Goal: Task Accomplishment & Management: Use online tool/utility

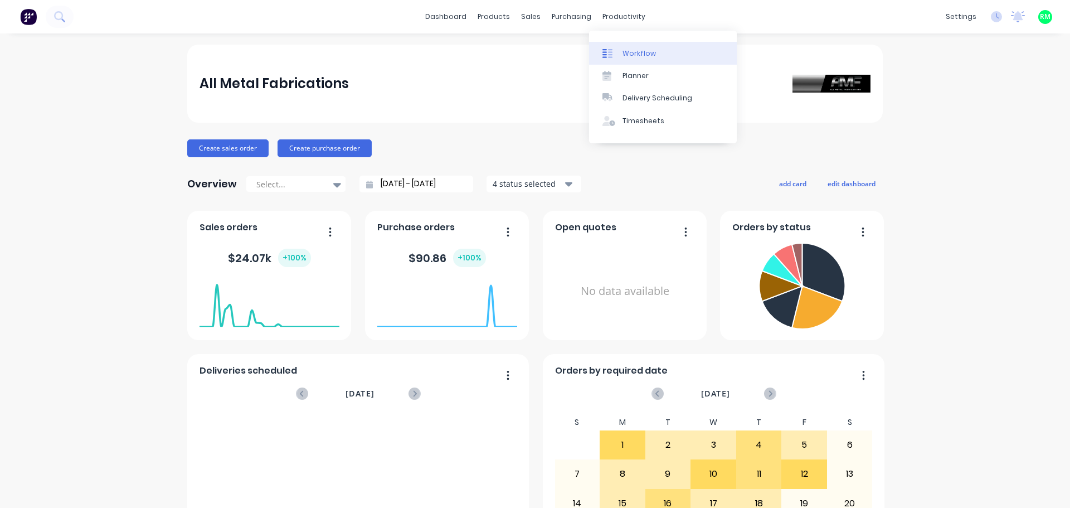
click at [627, 53] on div "Workflow" at bounding box center [639, 53] width 33 height 10
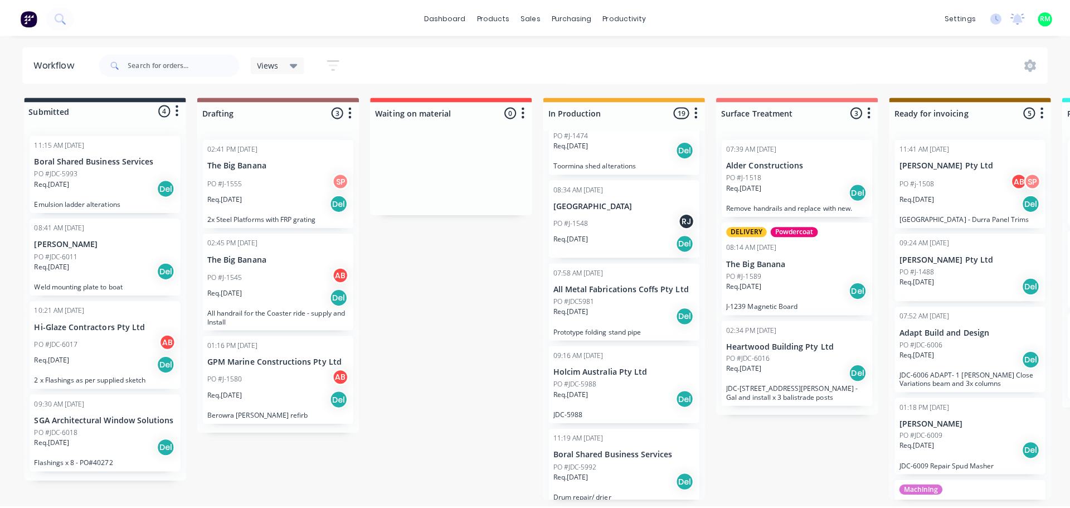
scroll to position [568, 0]
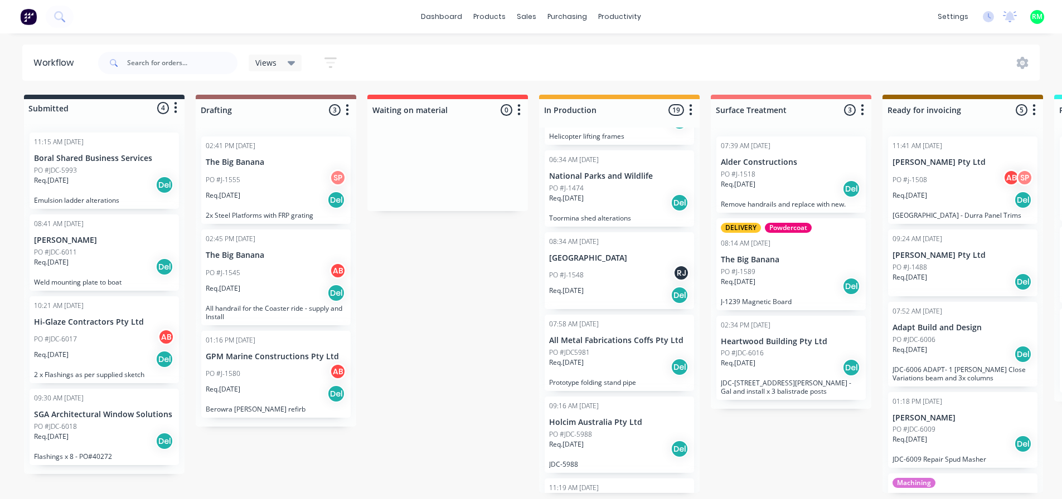
click at [646, 272] on div "PO #J-1548 [GEOGRAPHIC_DATA]" at bounding box center [619, 275] width 140 height 21
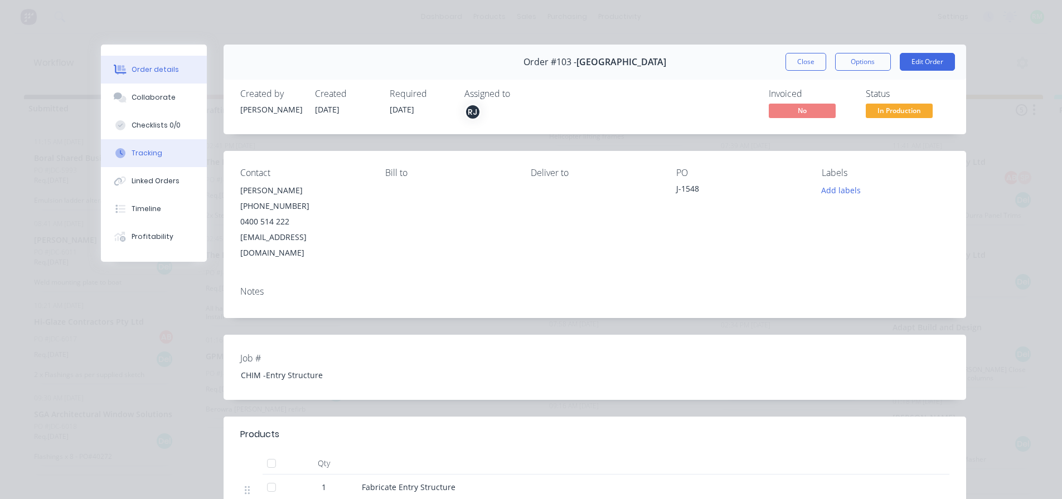
click at [150, 154] on div "Tracking" at bounding box center [147, 153] width 31 height 10
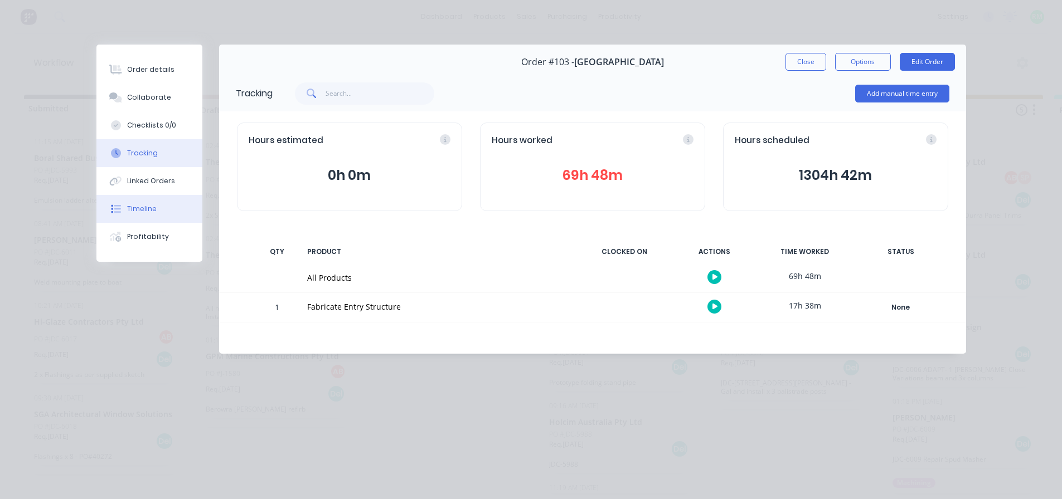
click at [184, 212] on button "Timeline" at bounding box center [149, 209] width 106 height 28
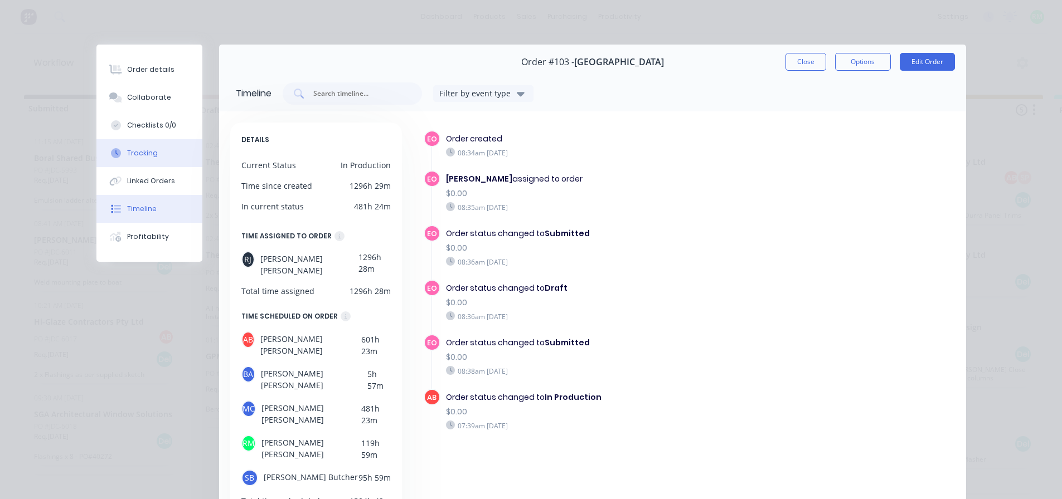
click at [173, 158] on button "Tracking" at bounding box center [149, 153] width 106 height 28
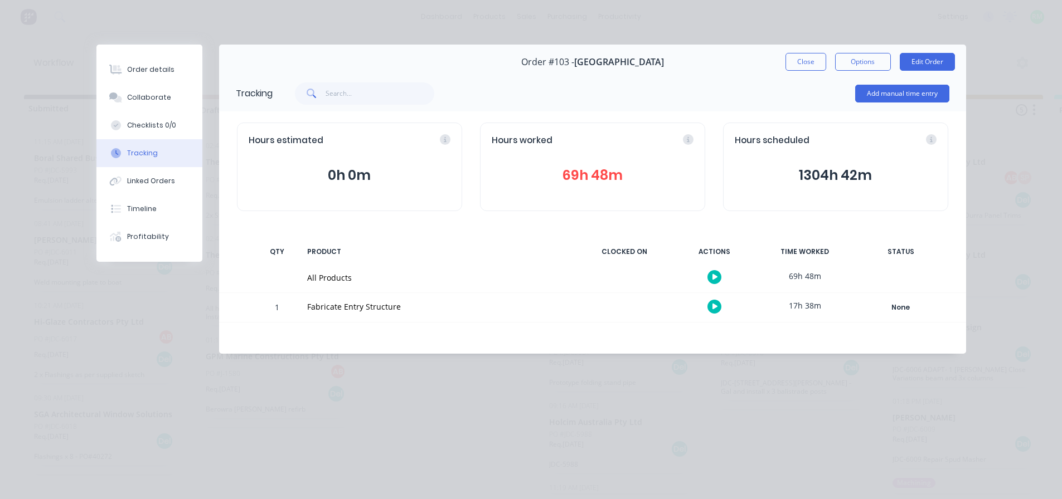
click at [633, 177] on button "69h 48m" at bounding box center [593, 175] width 202 height 21
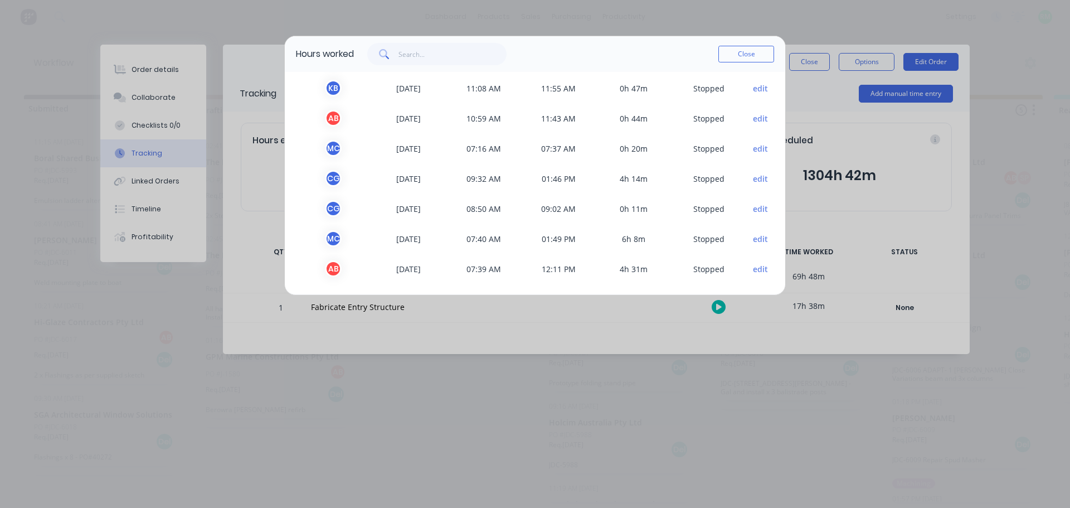
scroll to position [0, 0]
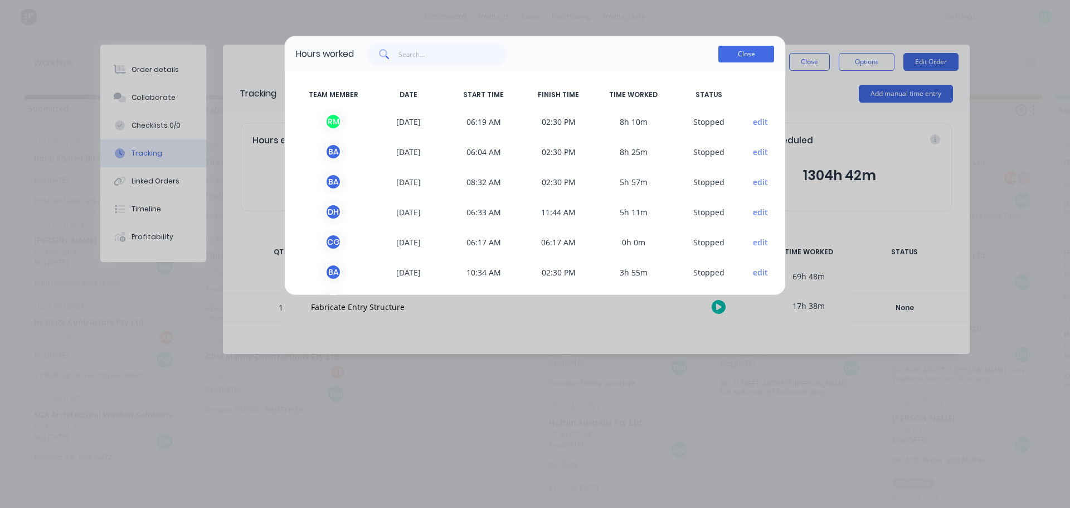
click at [750, 52] on button "Close" at bounding box center [746, 54] width 56 height 17
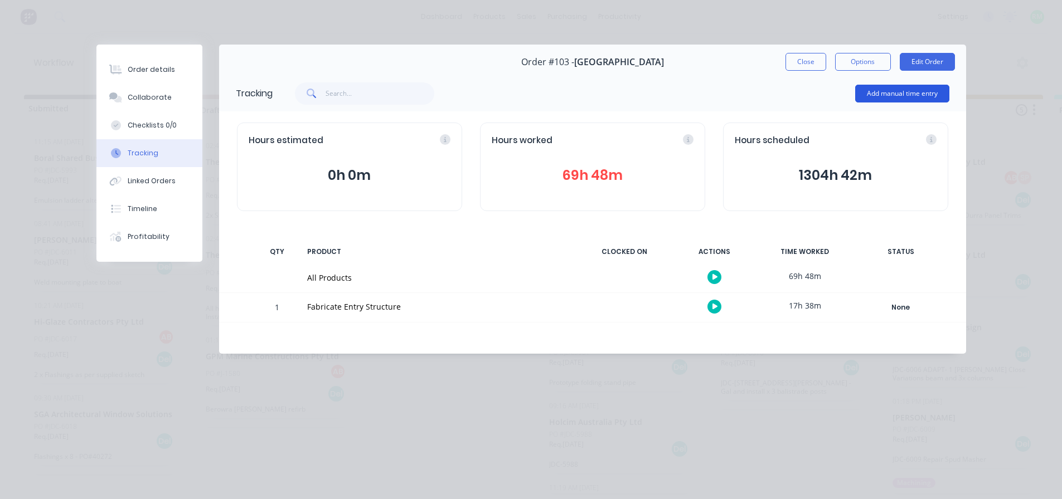
click at [863, 96] on button "Add manual time entry" at bounding box center [902, 94] width 94 height 18
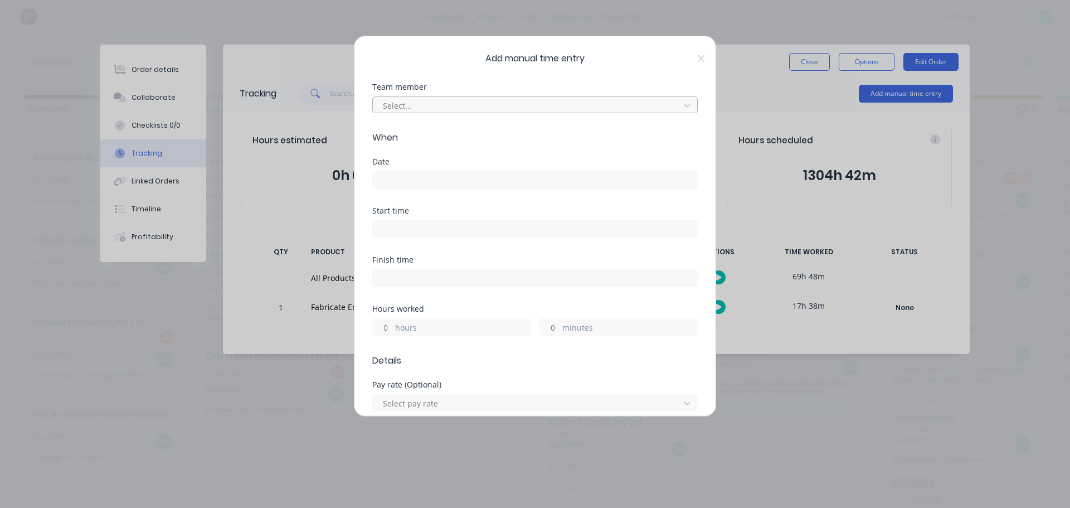
click at [502, 101] on div at bounding box center [528, 106] width 292 height 14
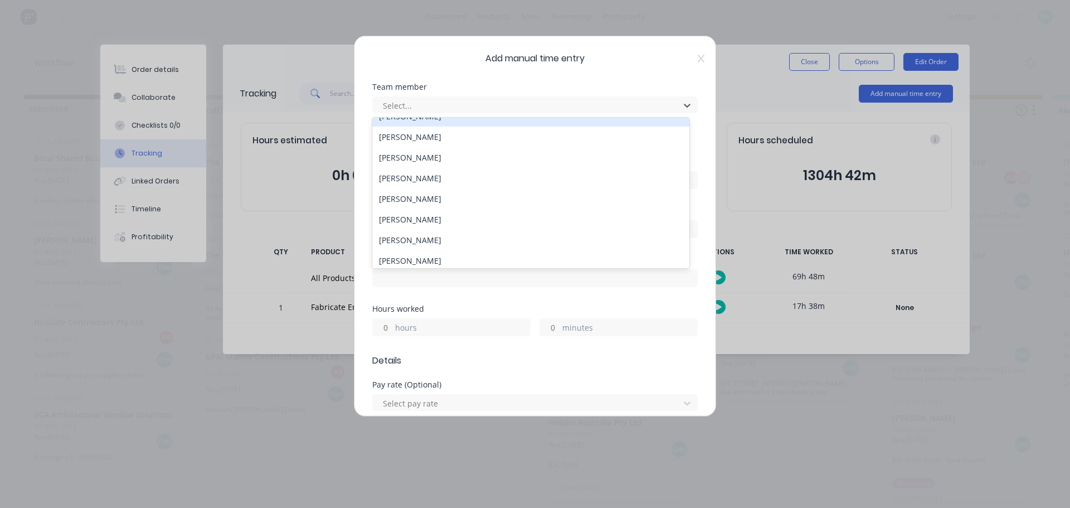
scroll to position [266, 0]
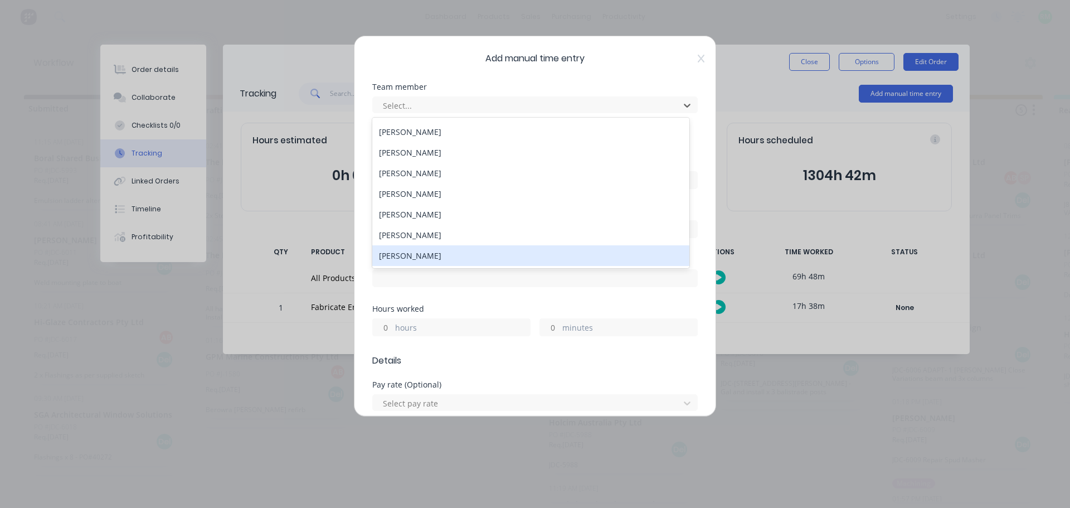
click at [427, 254] on div "[PERSON_NAME]" at bounding box center [530, 255] width 317 height 21
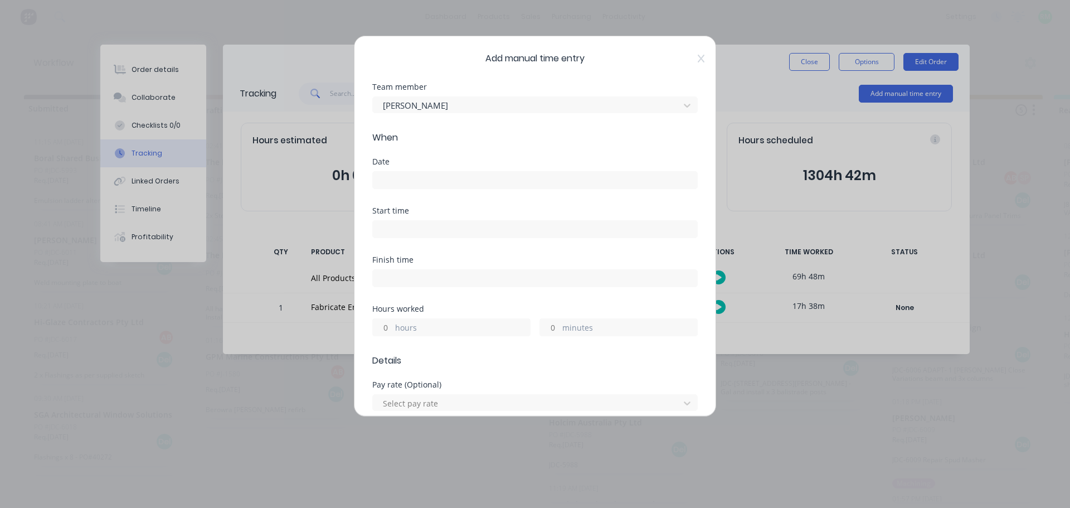
click at [463, 184] on input at bounding box center [535, 180] width 324 height 17
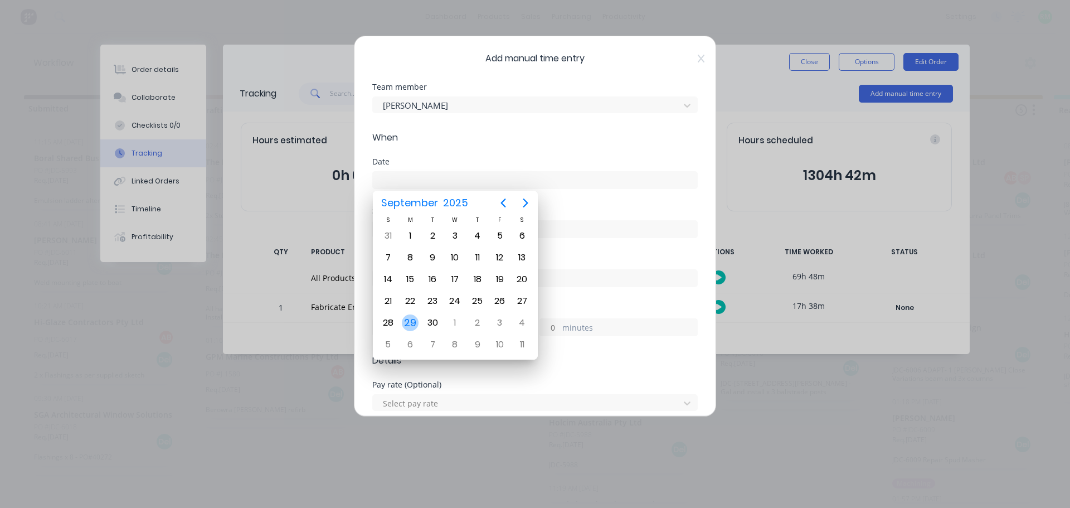
click at [407, 319] on div "29" at bounding box center [410, 322] width 17 height 17
type input "[DATE]"
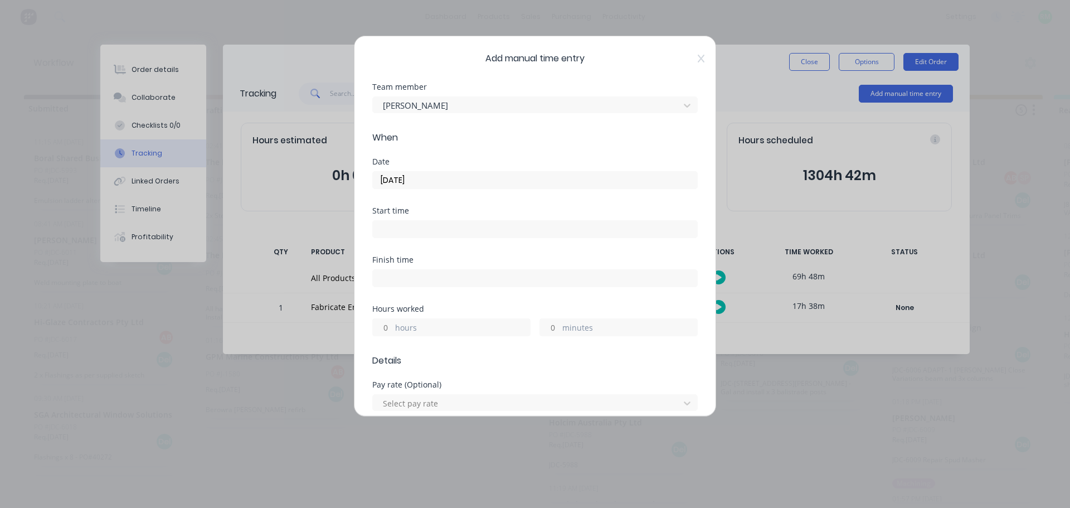
click at [434, 228] on input at bounding box center [535, 229] width 324 height 17
type input "09:34 AM"
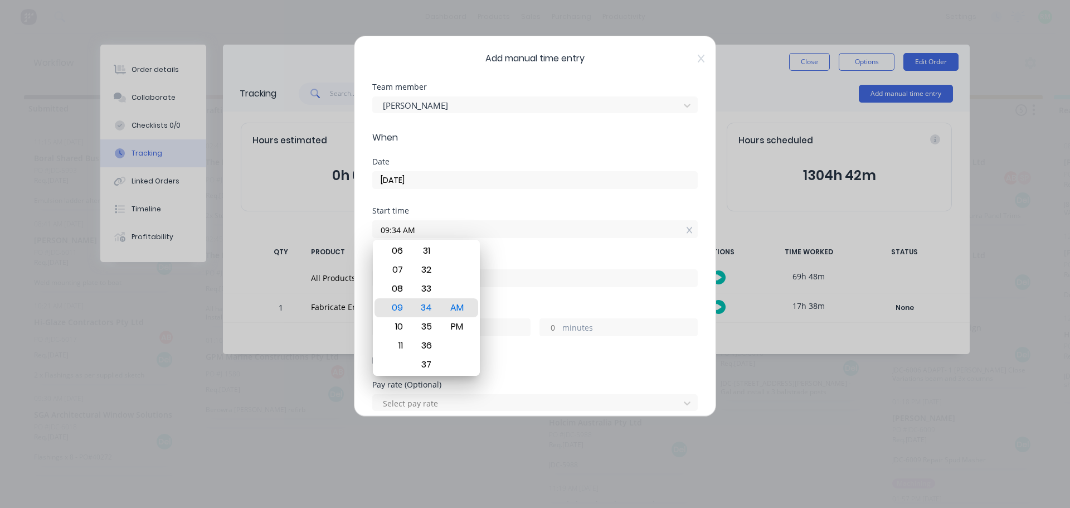
click at [572, 284] on input at bounding box center [535, 278] width 324 height 17
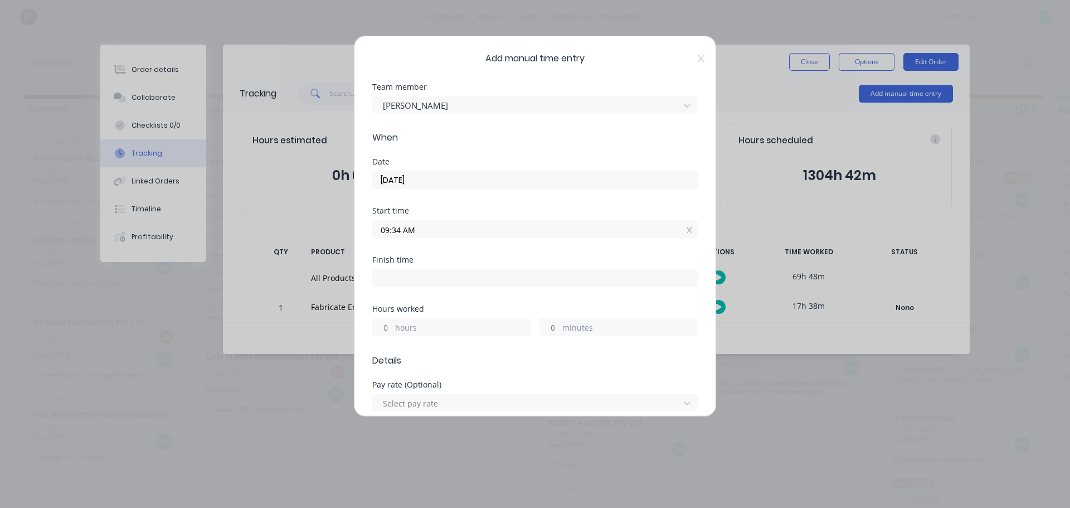
type input "09:34 AM"
type input "0"
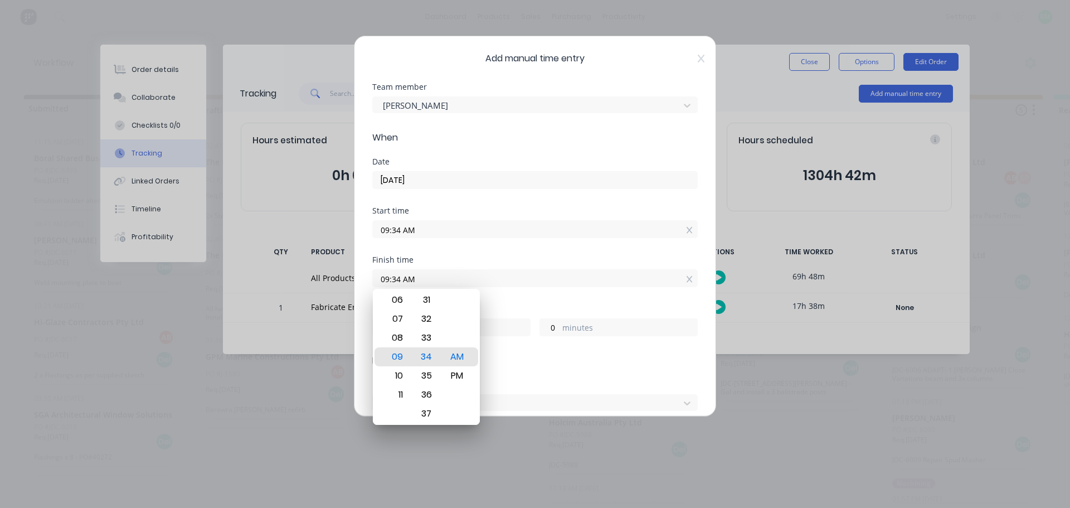
click at [557, 293] on div "Finish time 09:34 AM" at bounding box center [534, 280] width 325 height 49
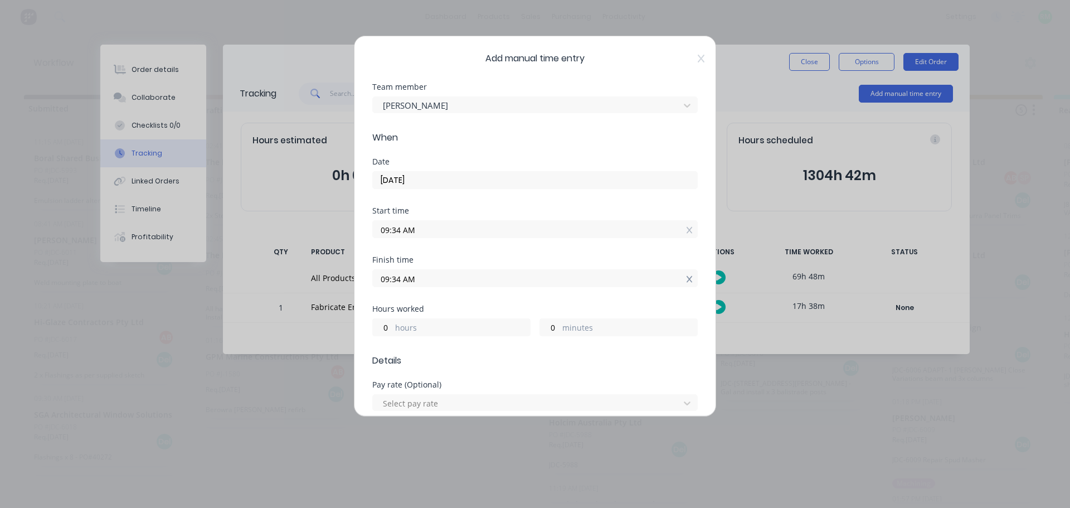
click at [686, 280] on icon at bounding box center [689, 279] width 6 height 7
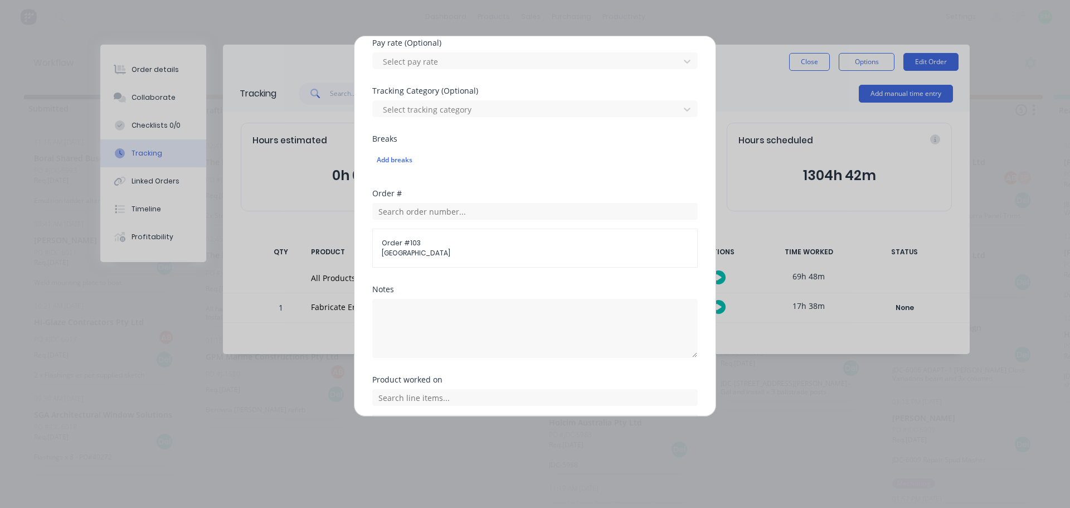
scroll to position [429, 0]
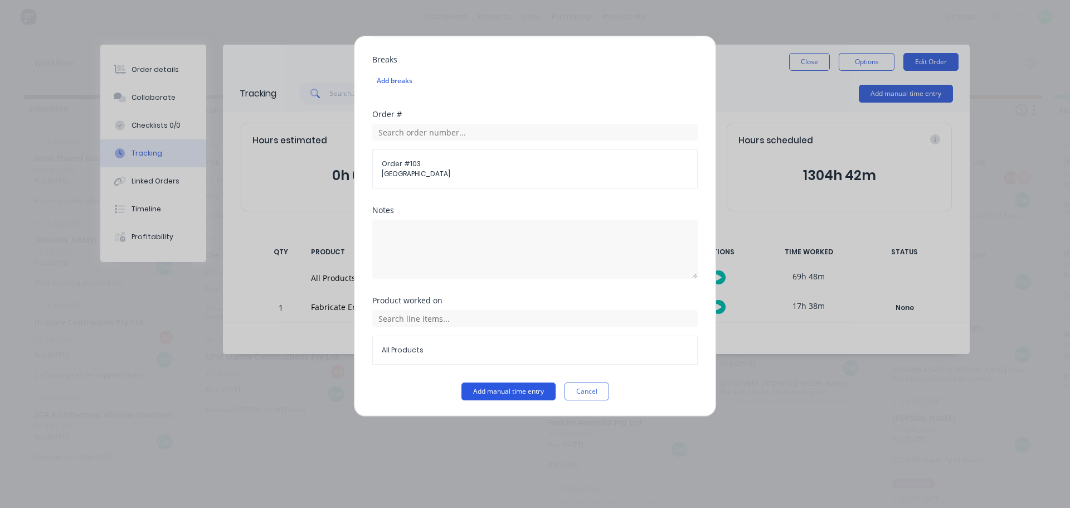
click at [514, 392] on button "Add manual time entry" at bounding box center [508, 391] width 94 height 18
click at [540, 385] on button "Add manual time entry" at bounding box center [508, 391] width 94 height 18
click at [574, 383] on button "Cancel" at bounding box center [587, 391] width 45 height 18
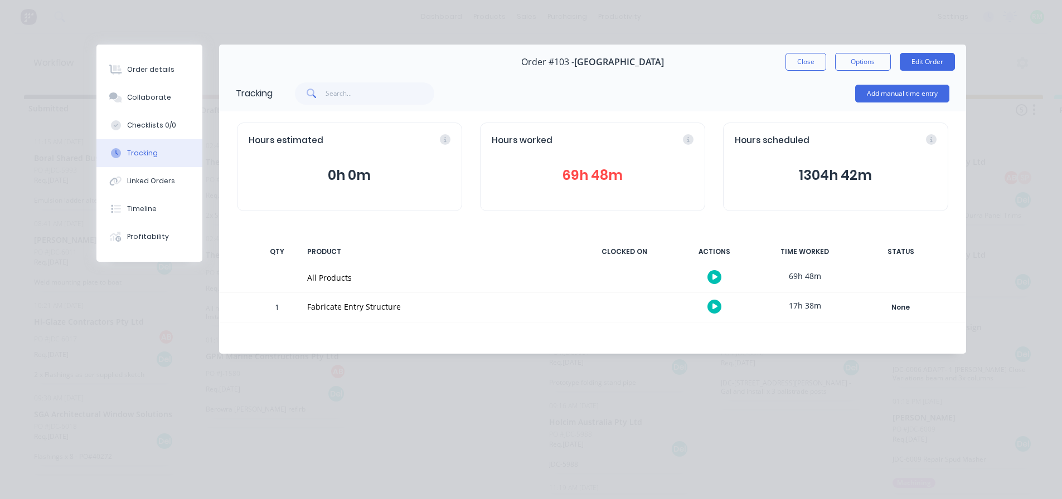
click at [718, 309] on button "button" at bounding box center [714, 307] width 14 height 14
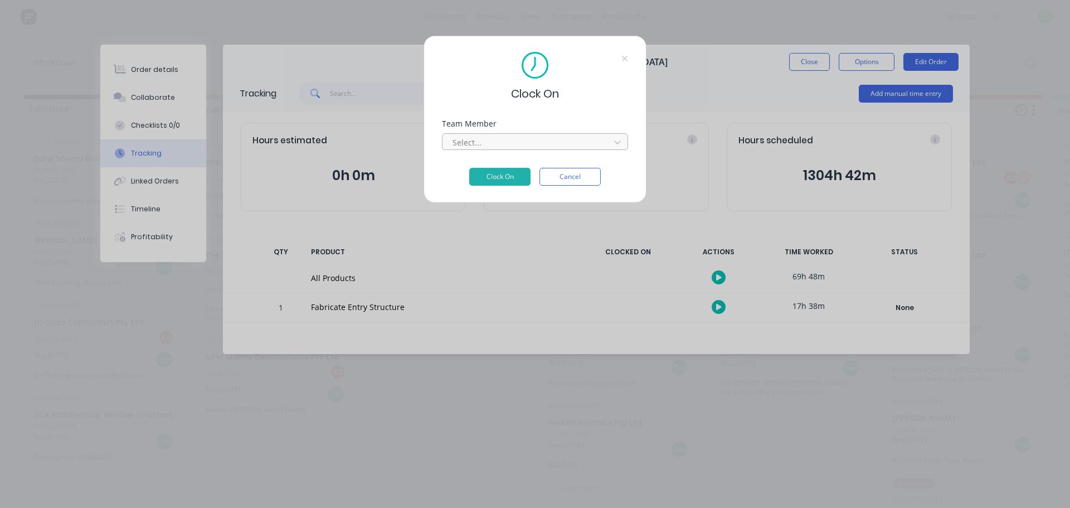
click at [502, 138] on div at bounding box center [527, 142] width 153 height 14
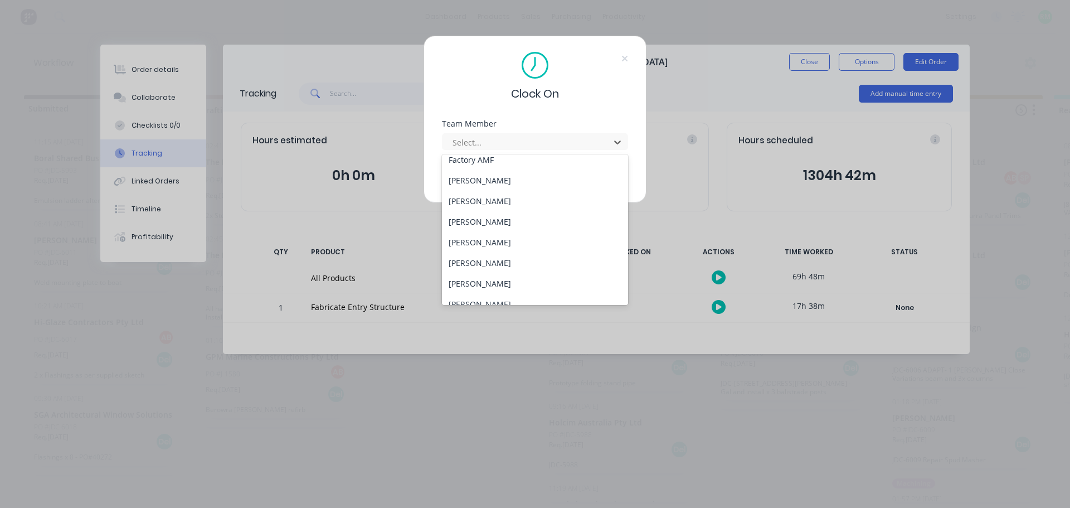
scroll to position [266, 0]
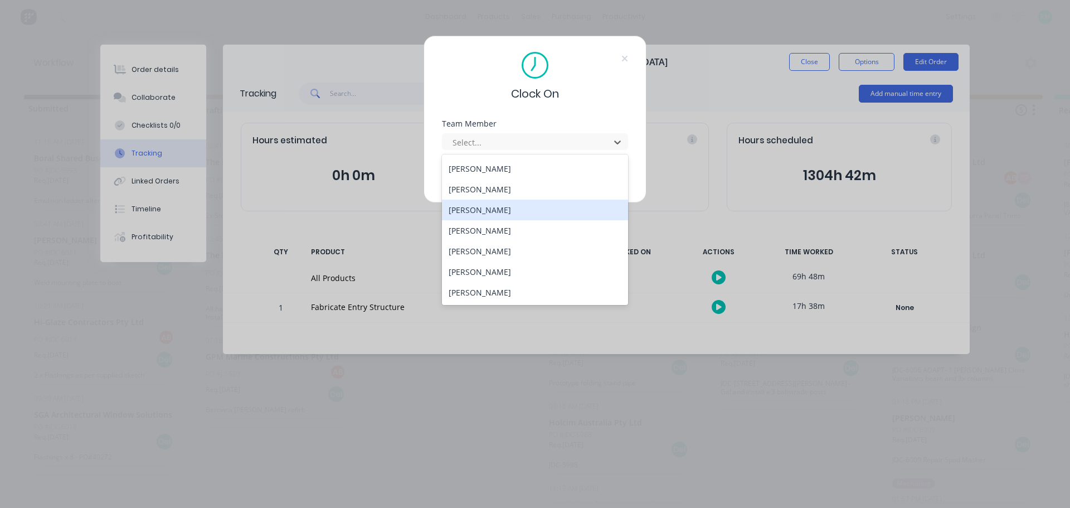
click at [519, 211] on div "[PERSON_NAME]" at bounding box center [535, 210] width 186 height 21
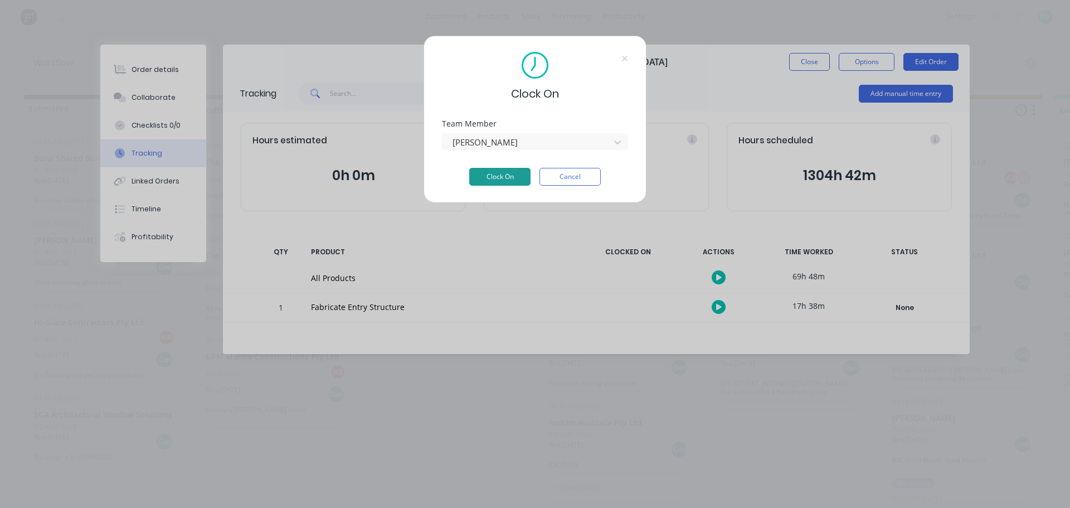
click at [513, 174] on button "Clock On" at bounding box center [499, 177] width 61 height 18
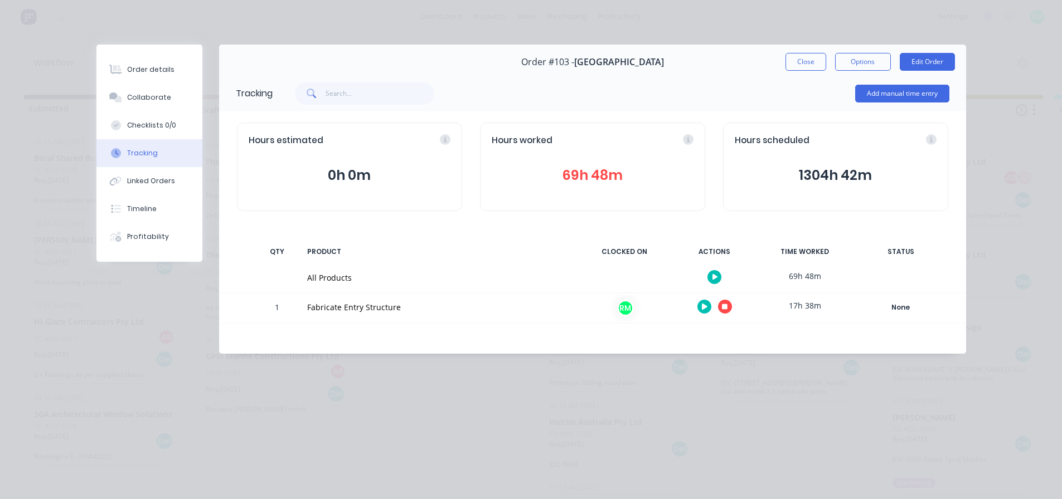
click at [707, 304] on icon "button" at bounding box center [705, 306] width 6 height 7
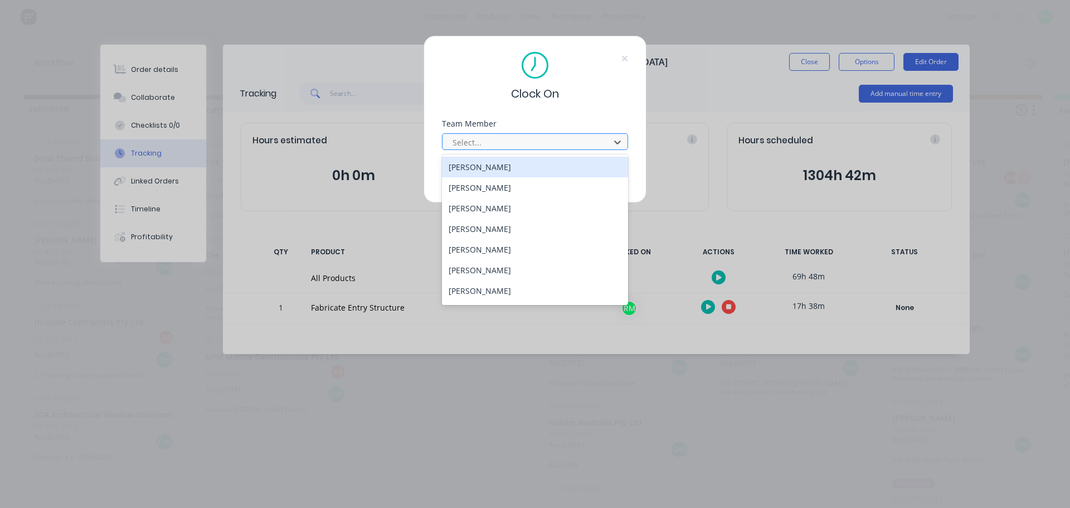
click at [579, 135] on div at bounding box center [527, 142] width 153 height 14
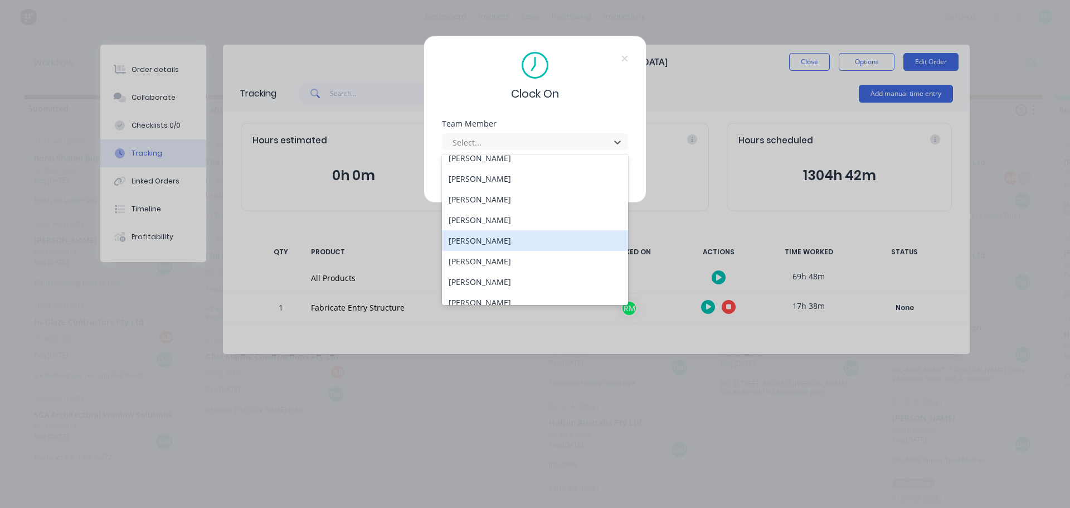
scroll to position [246, 0]
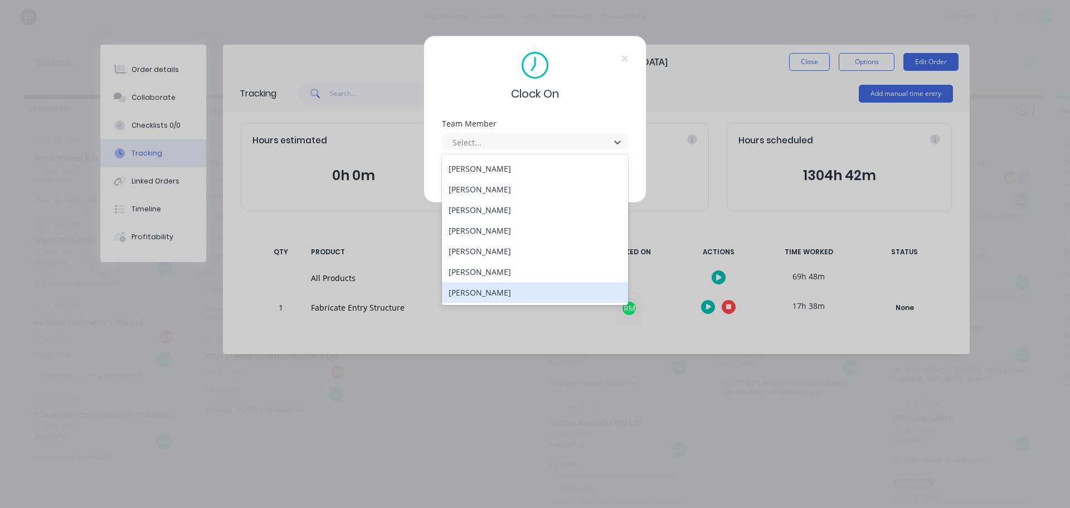
click at [487, 289] on div "[PERSON_NAME]" at bounding box center [535, 292] width 186 height 21
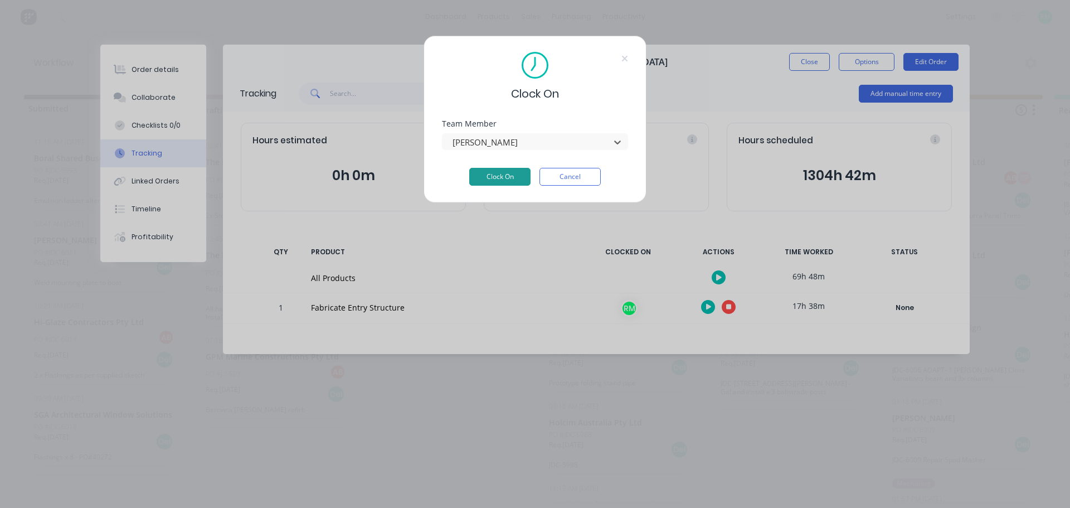
click at [506, 184] on button "Clock On" at bounding box center [499, 177] width 61 height 18
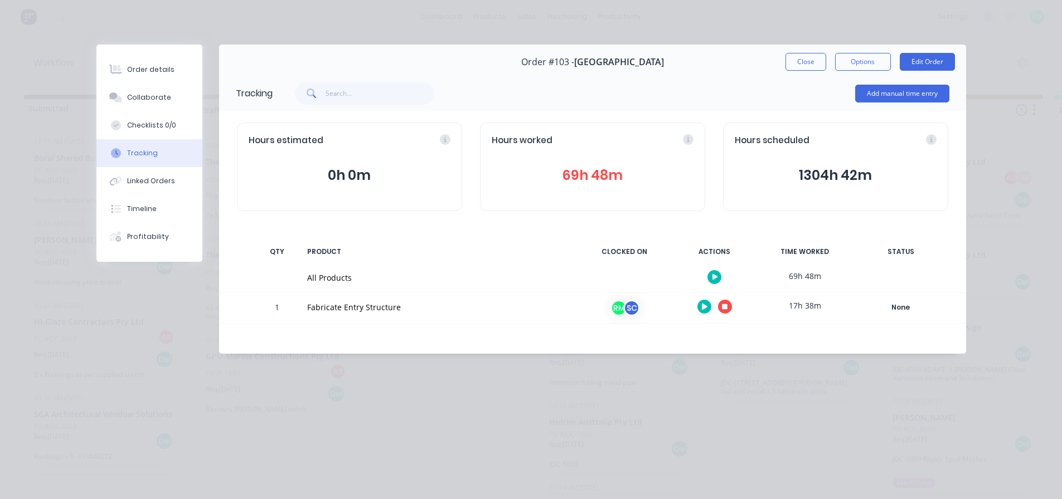
click at [706, 302] on button "button" at bounding box center [704, 307] width 14 height 14
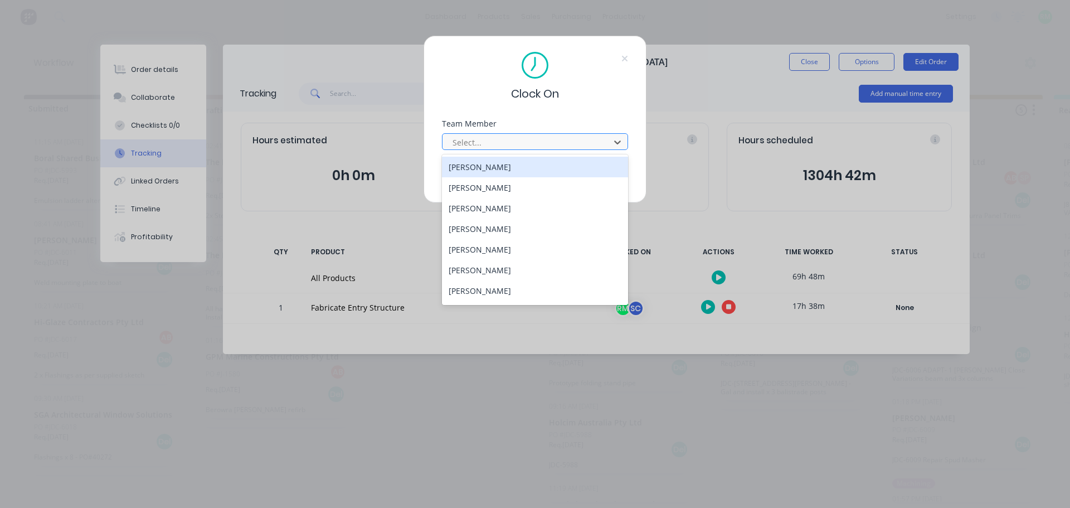
click at [499, 148] on div at bounding box center [527, 142] width 153 height 14
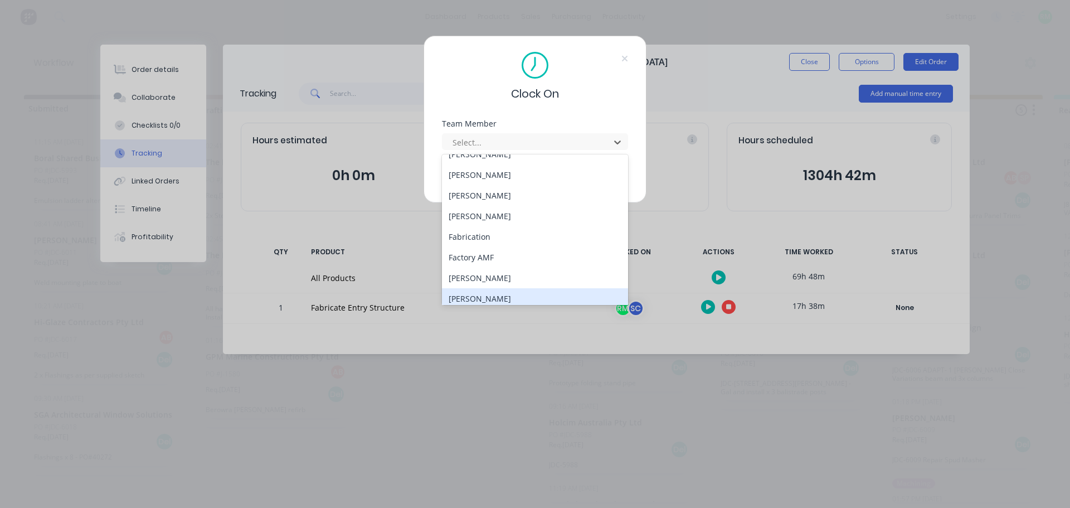
scroll to position [225, 0]
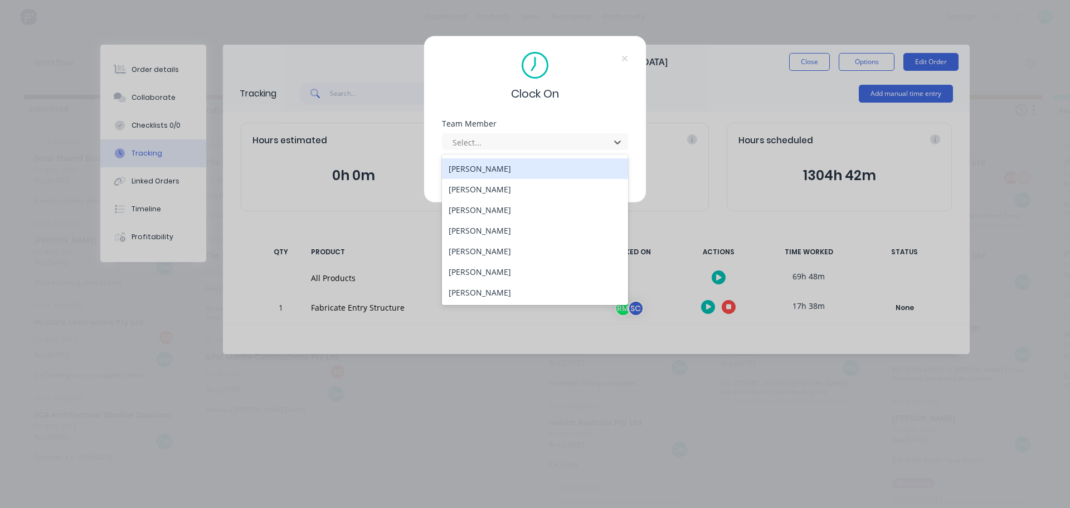
click at [516, 167] on div "[PERSON_NAME]" at bounding box center [535, 168] width 186 height 21
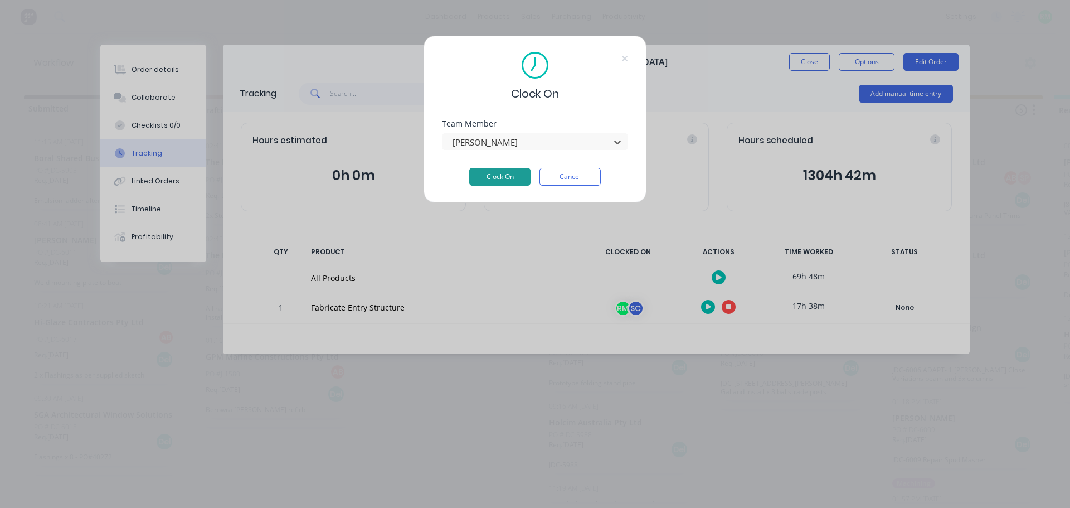
click at [514, 178] on button "Clock On" at bounding box center [499, 177] width 61 height 18
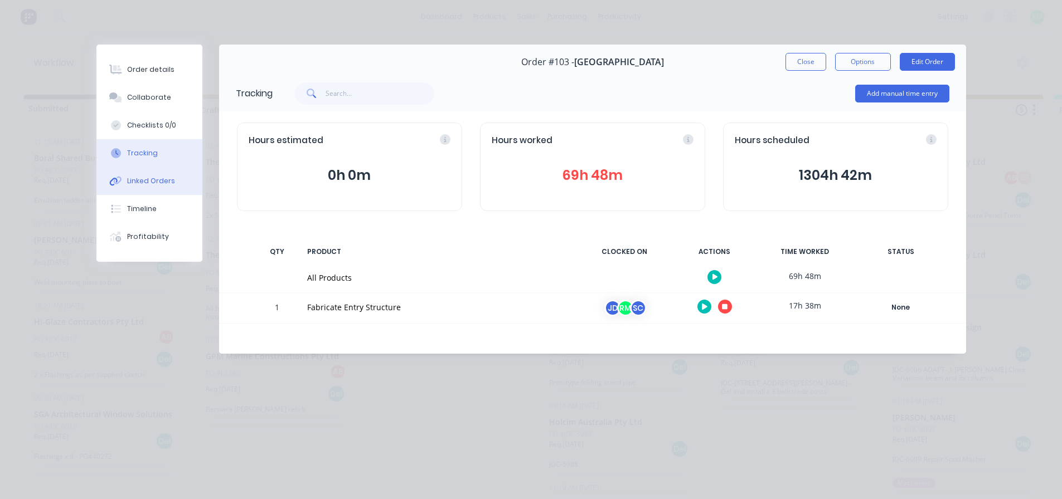
click at [140, 177] on div "Linked Orders" at bounding box center [151, 181] width 48 height 10
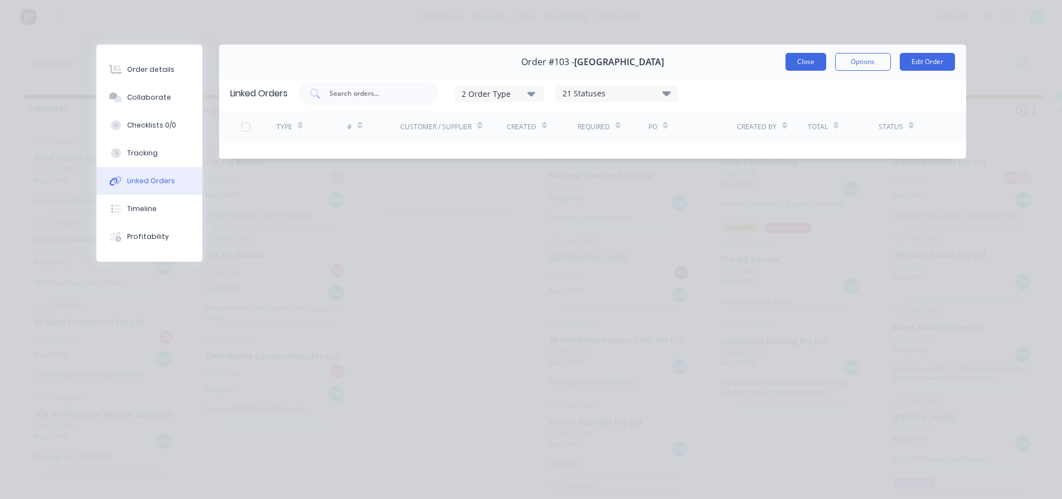
click at [820, 55] on button "Close" at bounding box center [805, 62] width 41 height 18
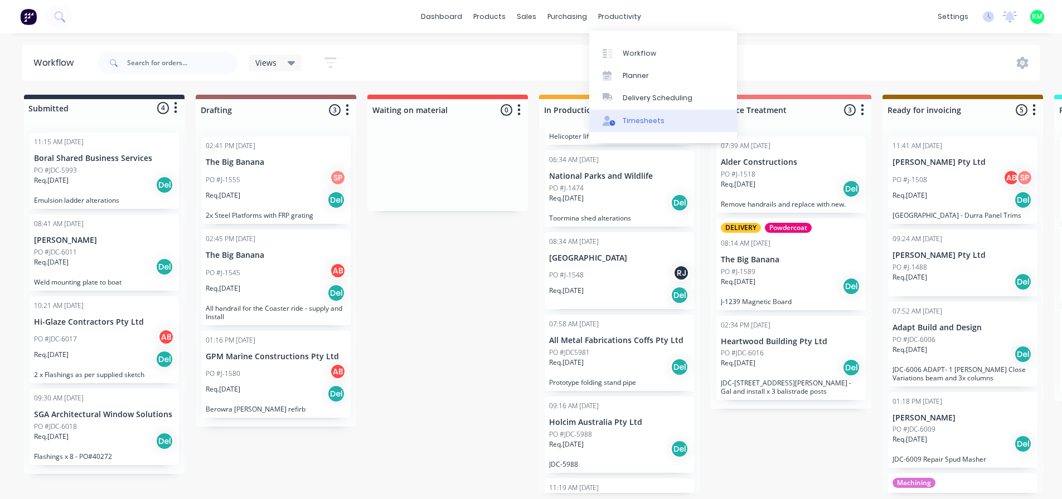
click at [628, 116] on div "Timesheets" at bounding box center [644, 121] width 42 height 10
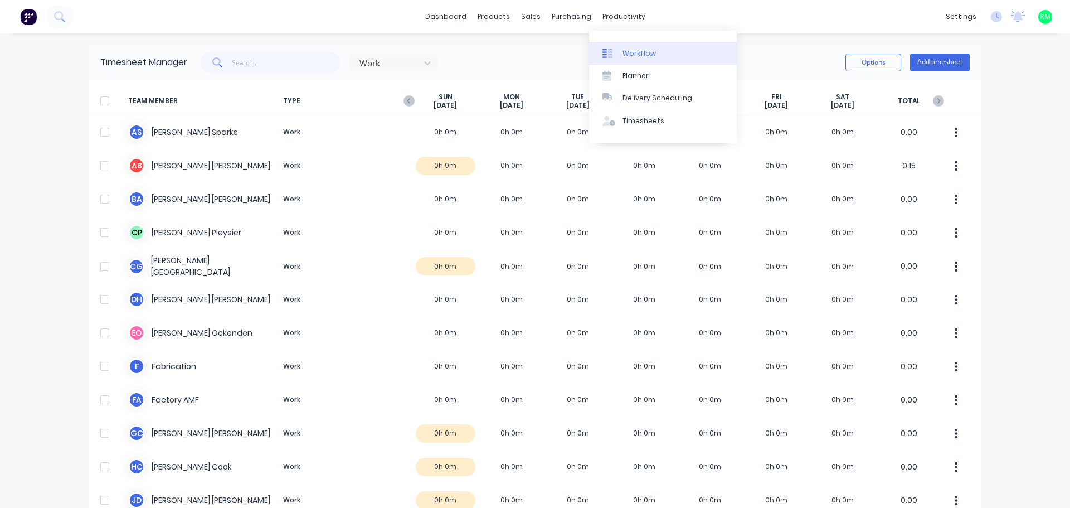
click at [654, 55] on link "Workflow" at bounding box center [663, 53] width 148 height 22
